Goal: Use online tool/utility: Utilize a website feature to perform a specific function

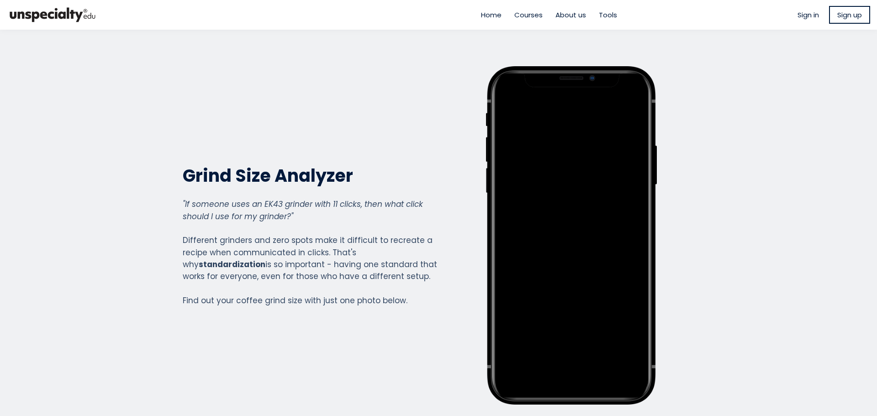
scroll to position [1011, 365]
click at [795, 23] on ul "Sign in Sign up" at bounding box center [829, 15] width 82 height 18
click at [799, 16] on span "Sign in" at bounding box center [807, 15] width 21 height 11
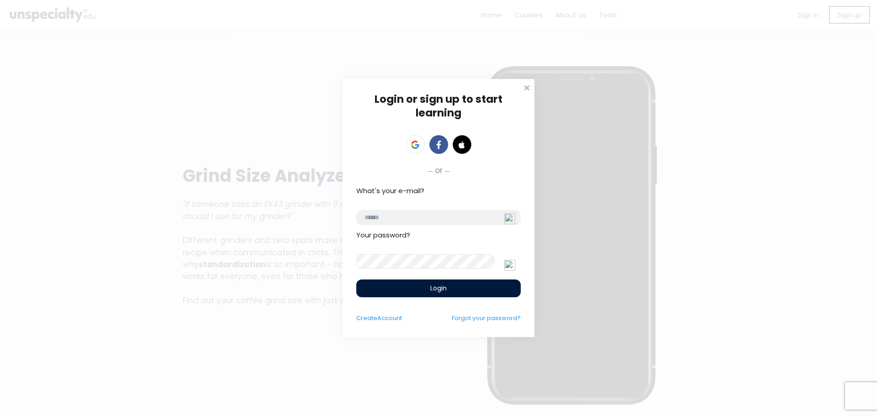
click at [422, 210] on input "email" at bounding box center [438, 217] width 164 height 15
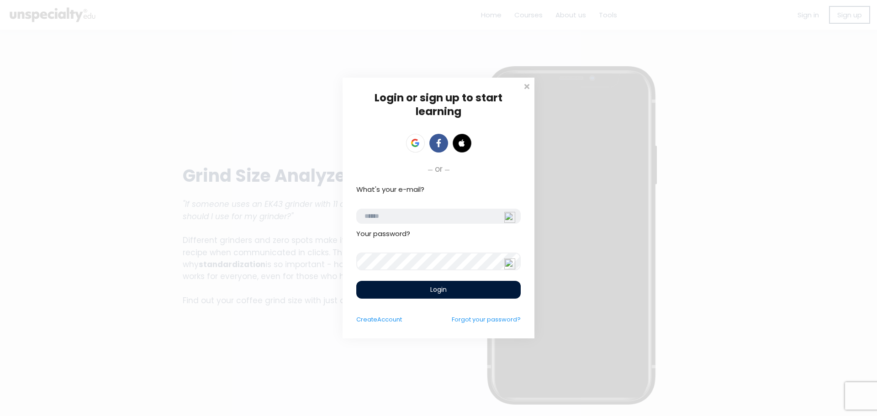
click at [421, 214] on input "email" at bounding box center [438, 216] width 164 height 15
click at [418, 143] on icon at bounding box center [417, 145] width 4 height 4
click at [383, 322] on span "Account" at bounding box center [389, 319] width 25 height 9
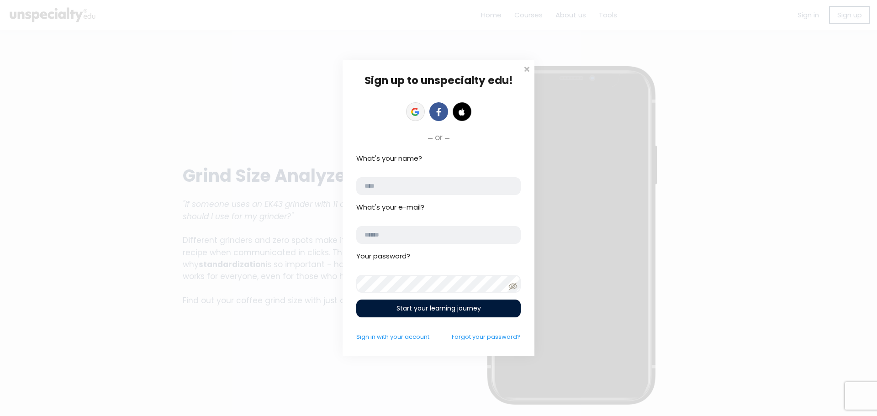
click at [418, 114] on icon at bounding box center [417, 113] width 4 height 4
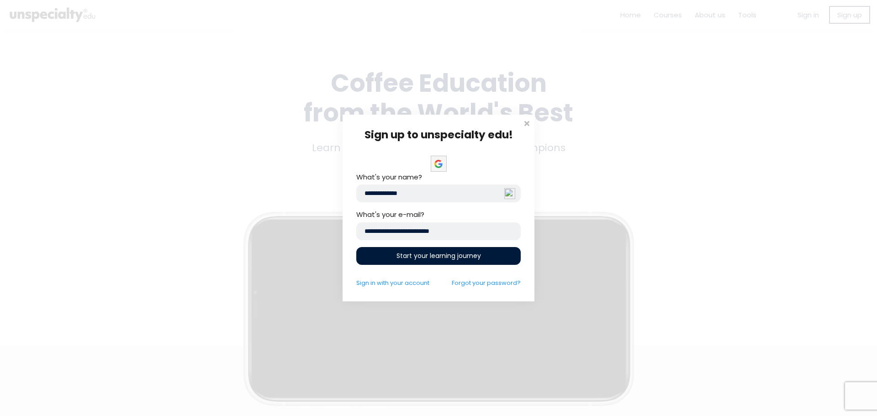
click at [449, 261] on div "Start your learning journey" at bounding box center [438, 256] width 164 height 18
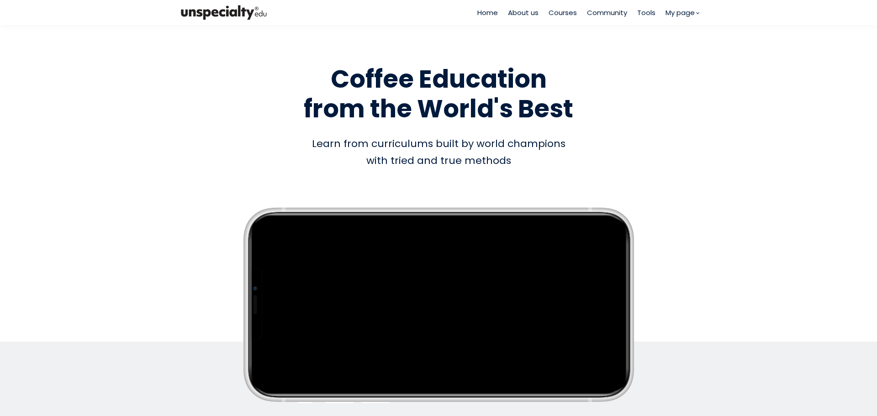
click at [641, 14] on span "Tools" at bounding box center [646, 12] width 18 height 11
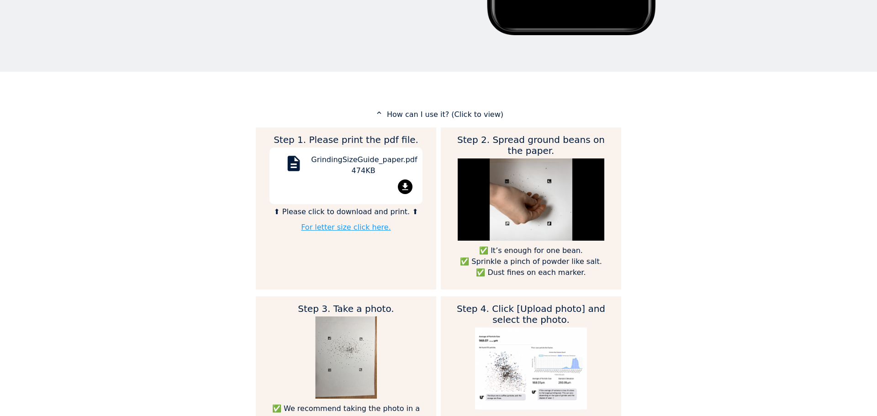
scroll to position [365, 0]
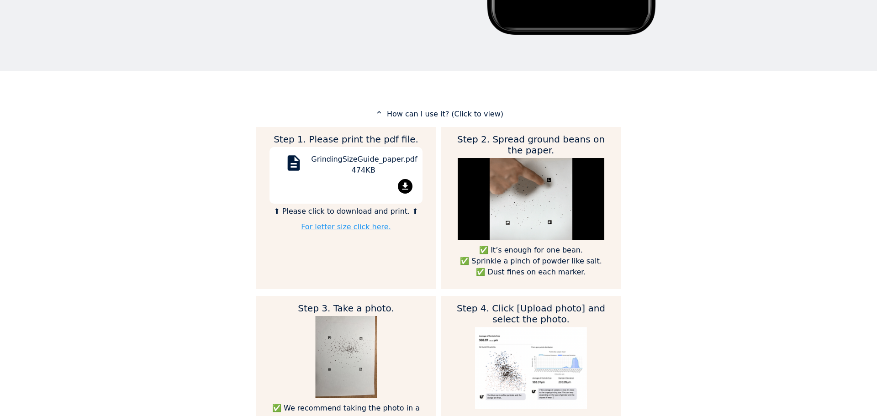
click at [355, 188] on div "file_download" at bounding box center [345, 188] width 139 height 18
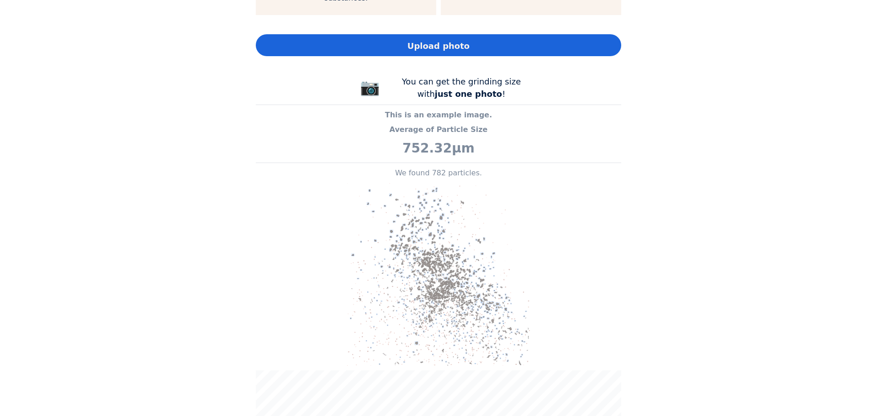
scroll to position [639, 0]
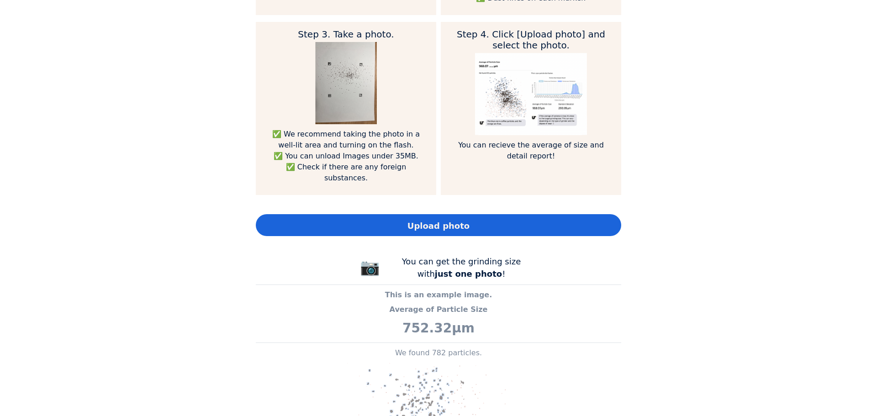
click at [701, 115] on div "Home About us Courses Community Tools My page" at bounding box center [438, 208] width 877 height 416
click at [453, 220] on span "Upload photo" at bounding box center [438, 226] width 62 height 12
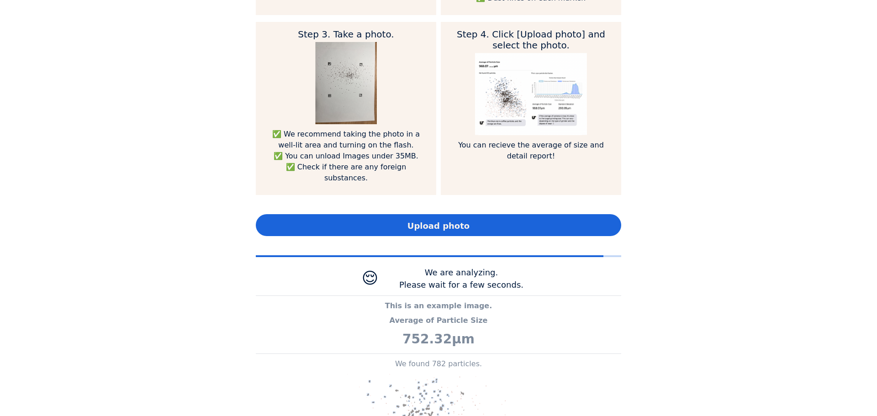
scroll to position [1022, 365]
click at [707, 281] on div "Home About us Courses Community Tools My page" at bounding box center [438, 208] width 877 height 416
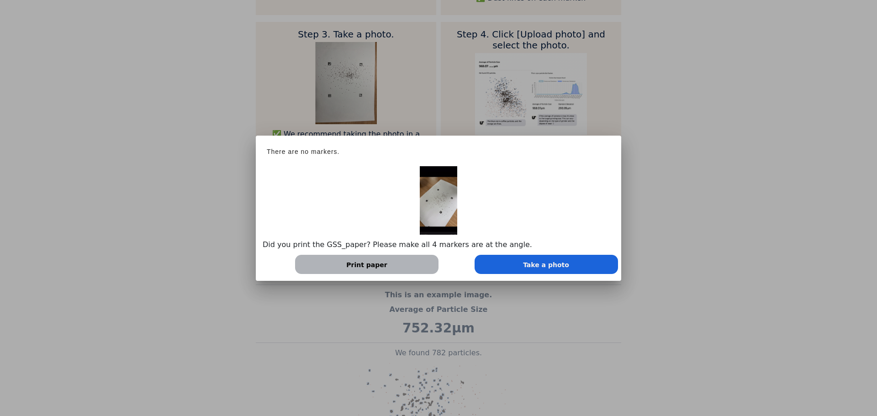
click at [670, 294] on div at bounding box center [438, 208] width 877 height 416
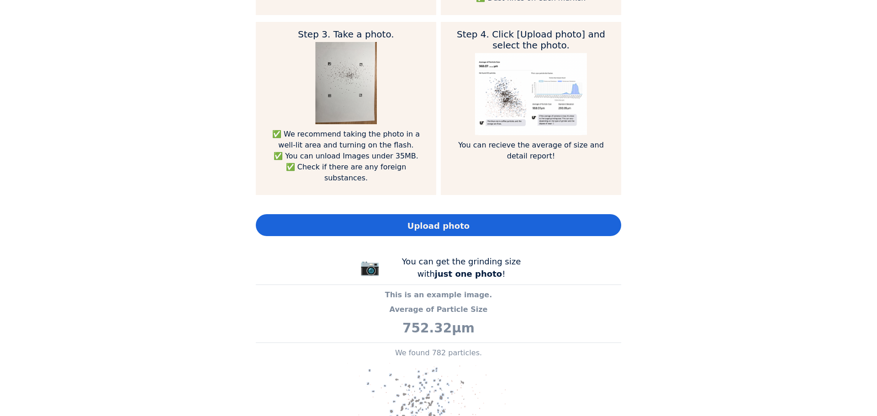
click at [509, 219] on div "Upload photo" at bounding box center [438, 225] width 365 height 22
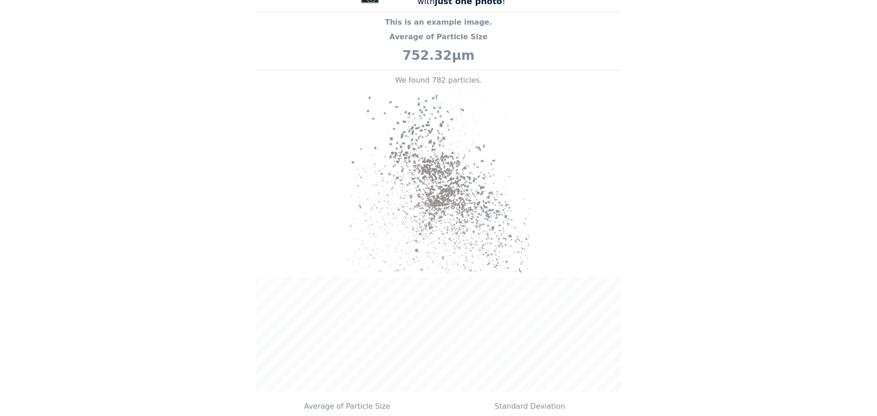
scroll to position [776, 0]
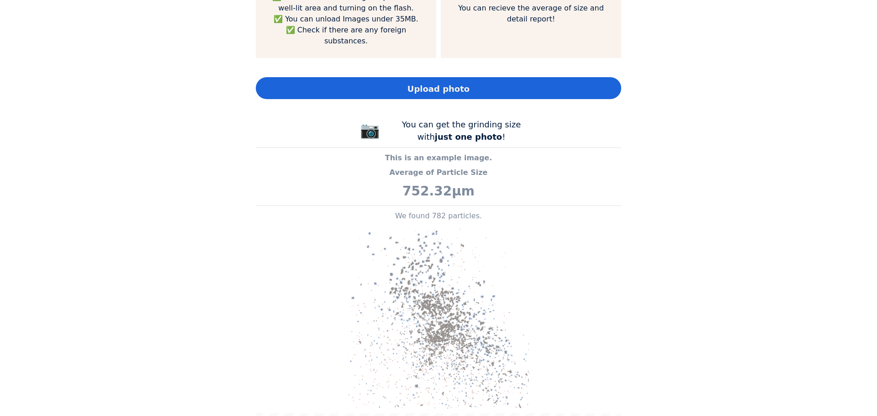
click at [426, 83] on span "Upload photo" at bounding box center [438, 89] width 62 height 12
click at [467, 234] on img at bounding box center [438, 317] width 183 height 183
drag, startPoint x: 336, startPoint y: 234, endPoint x: 346, endPoint y: 228, distance: 11.7
click at [336, 234] on p at bounding box center [438, 317] width 365 height 183
click at [475, 132] on b "just one photo" at bounding box center [468, 137] width 67 height 10
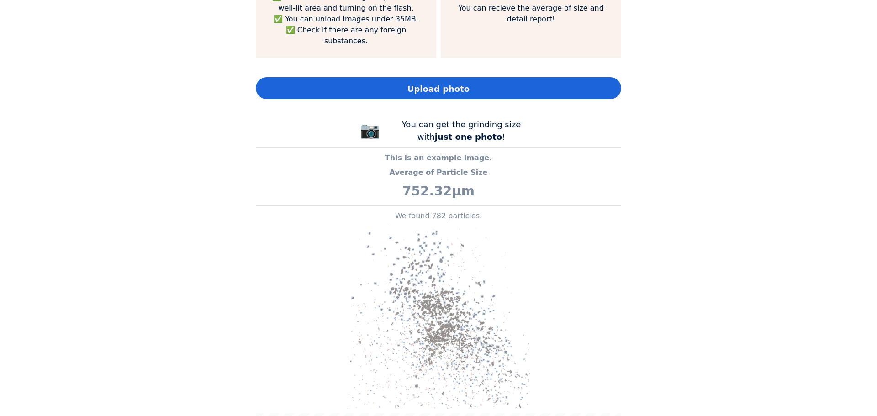
click at [474, 132] on b "just one photo" at bounding box center [468, 137] width 67 height 10
